Goal: Download file/media

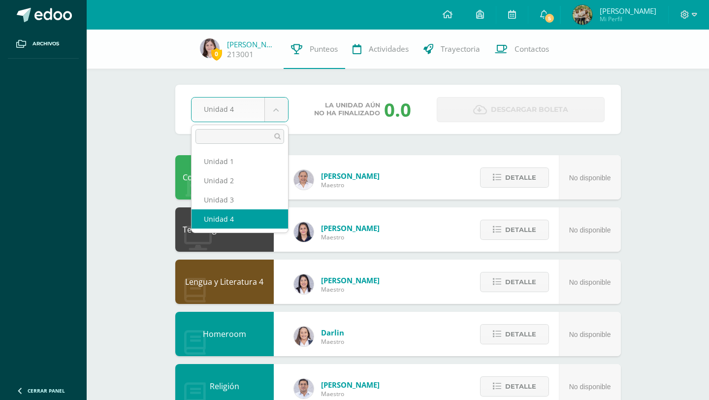
click at [279, 110] on body "Archivos Cerrar panel Configuración Cerrar sesión [PERSON_NAME] Mi Perfil 5 5 A…" at bounding box center [354, 396] width 709 height 793
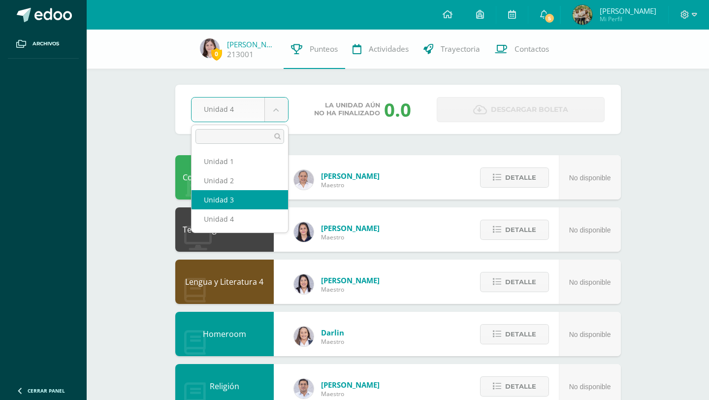
select select "Unidad 3"
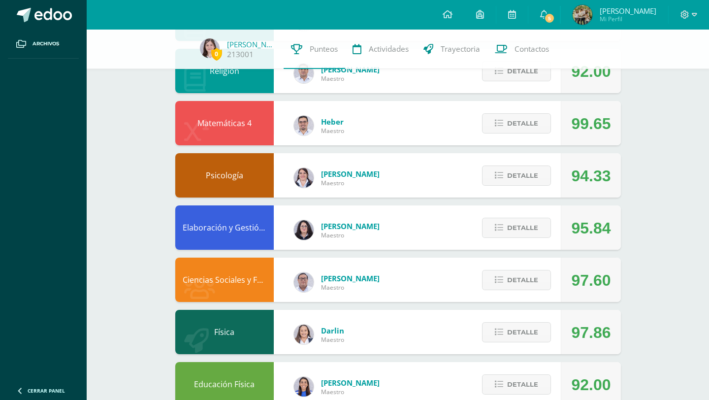
scroll to position [333, 0]
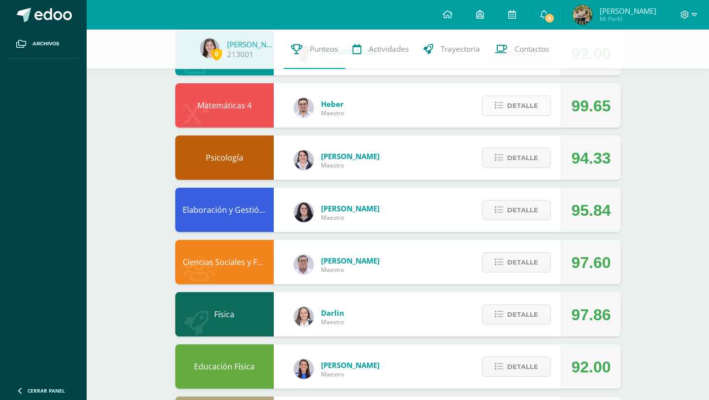
click at [513, 106] on span "Detalle" at bounding box center [522, 105] width 31 height 18
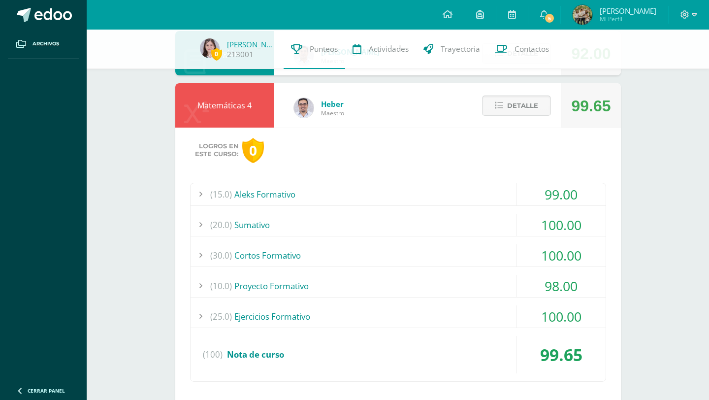
click at [503, 111] on button "Detalle" at bounding box center [516, 105] width 69 height 20
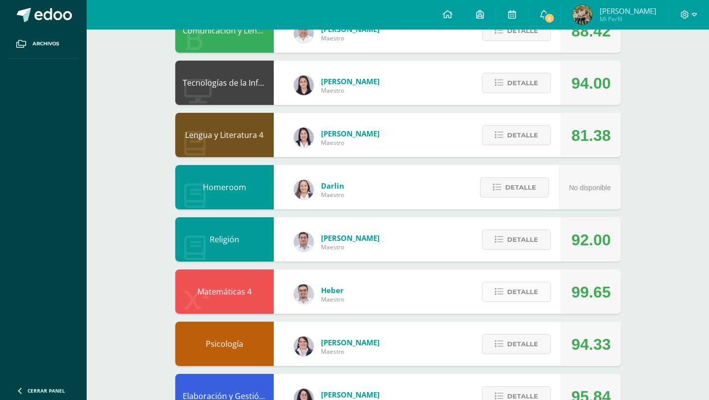
scroll to position [0, 0]
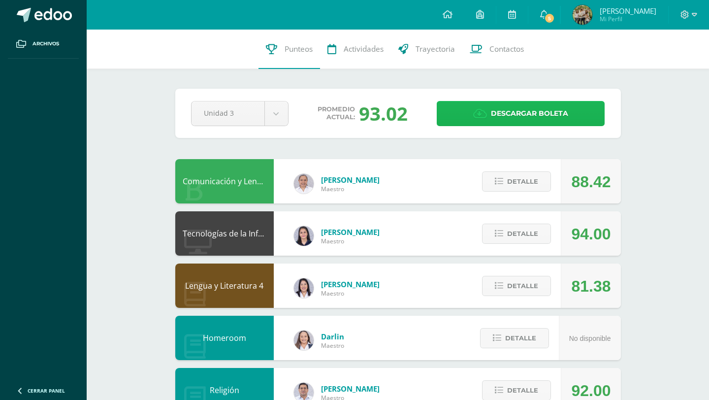
click at [462, 115] on link "Descargar boleta" at bounding box center [521, 113] width 168 height 25
